Goal: Information Seeking & Learning: Learn about a topic

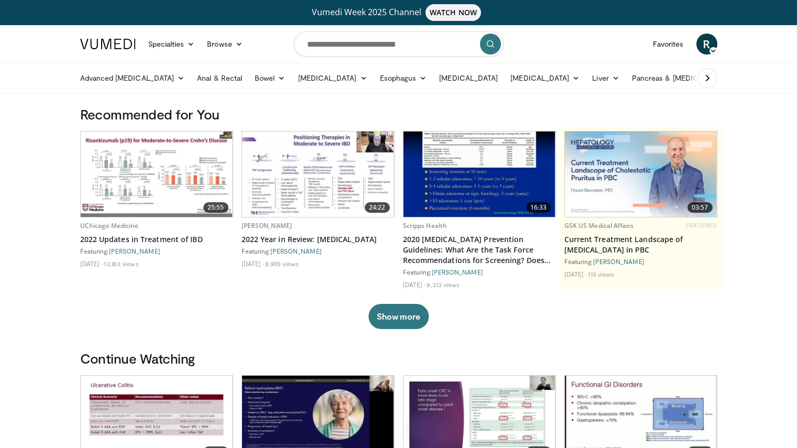
click at [666, 175] on img at bounding box center [641, 173] width 152 height 85
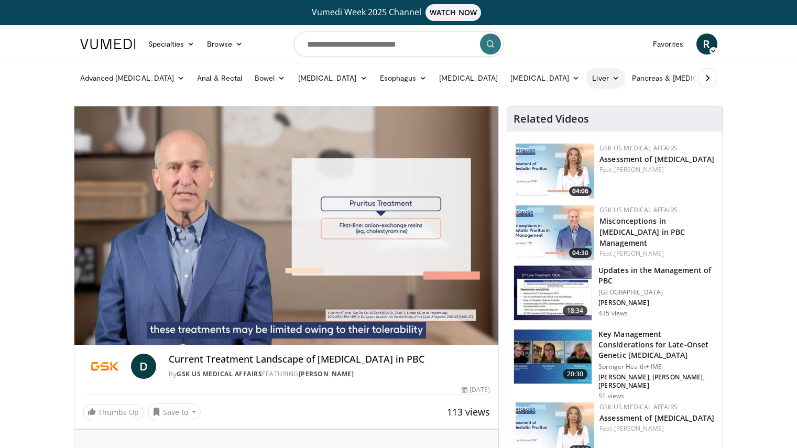
click at [586, 76] on link "Liver" at bounding box center [605, 78] width 39 height 21
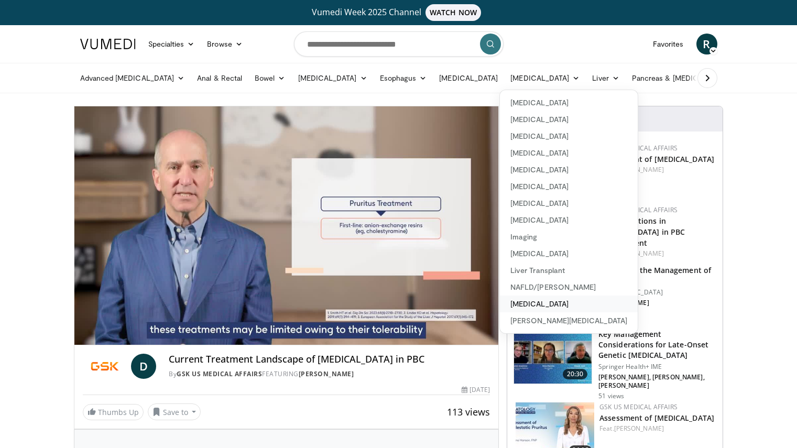
click at [528, 303] on link "[MEDICAL_DATA]" at bounding box center [569, 303] width 138 height 17
